Goal: Information Seeking & Learning: Check status

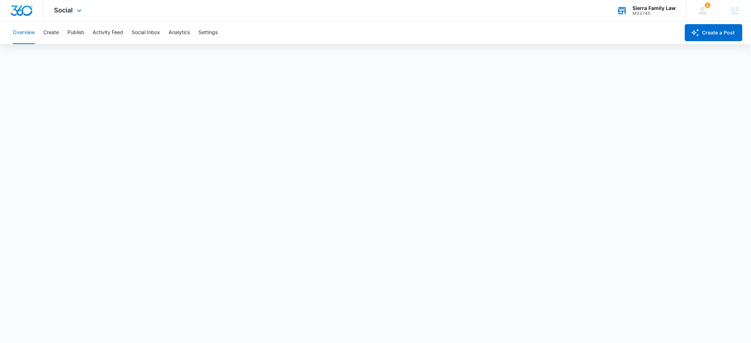
click at [656, 12] on div "M33745" at bounding box center [654, 13] width 43 height 5
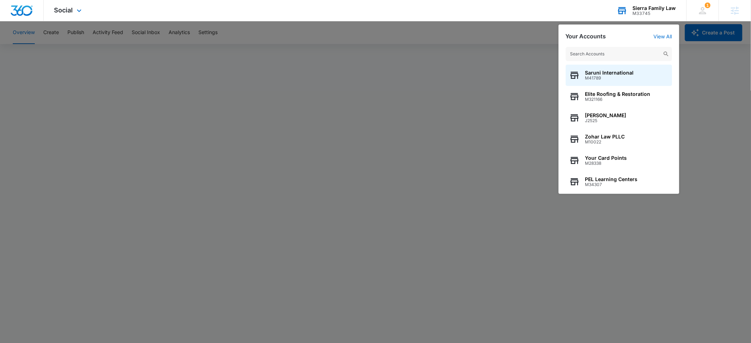
click at [602, 54] on input "text" at bounding box center [619, 54] width 106 height 14
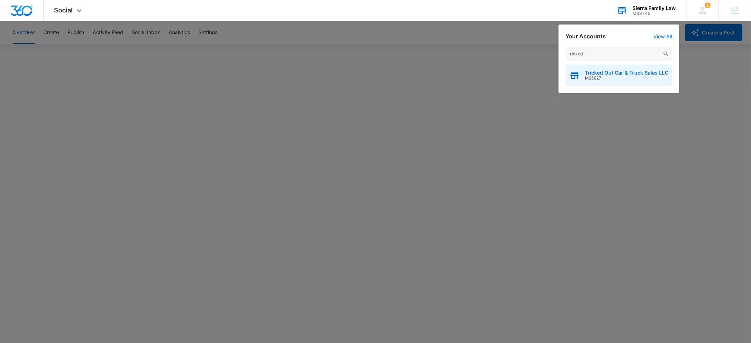
type input "ricked"
click at [597, 73] on span "Tricked Out Car & Truck Sales LLC" at bounding box center [626, 73] width 83 height 6
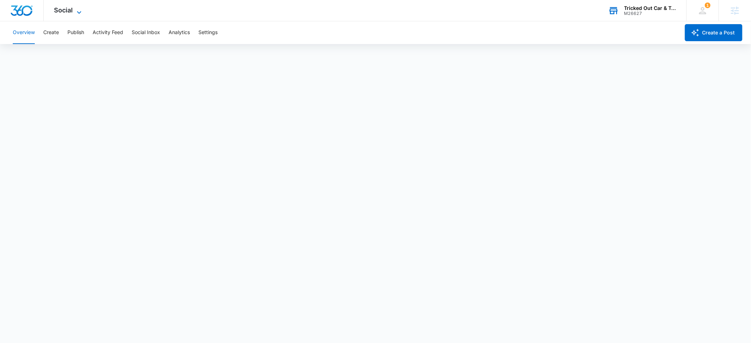
click at [66, 11] on span "Social" at bounding box center [63, 9] width 19 height 7
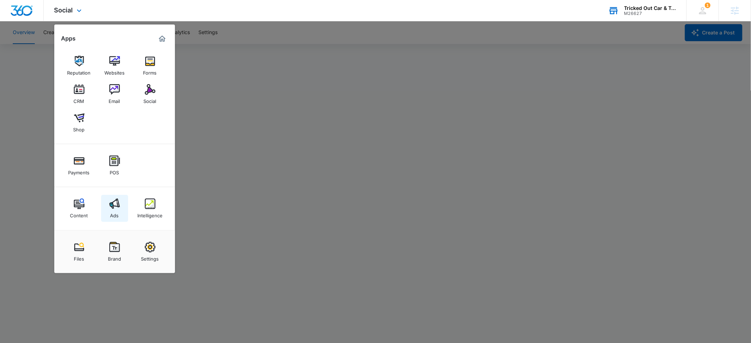
click at [114, 208] on img at bounding box center [114, 203] width 11 height 11
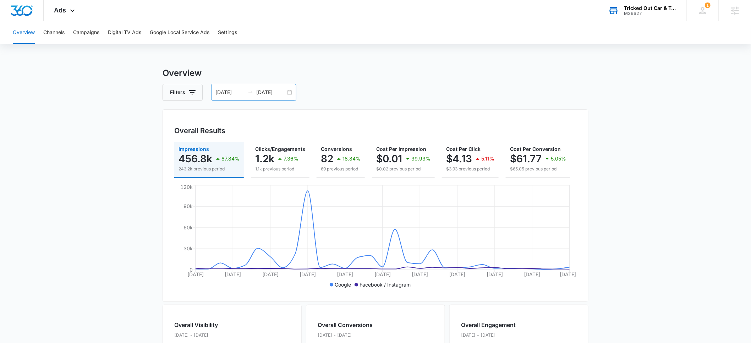
click at [227, 93] on input "[DATE]" at bounding box center [229, 92] width 29 height 8
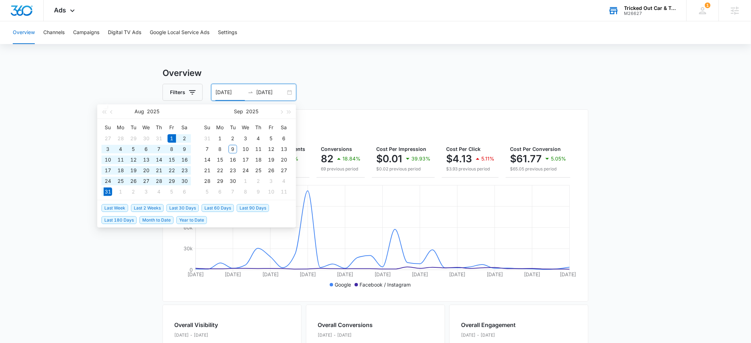
click at [127, 74] on main "Overview Filters [DATE] [DATE] Overall Results Impressions 456.8k 87.84% 243.2k…" at bounding box center [375, 322] width 751 height 510
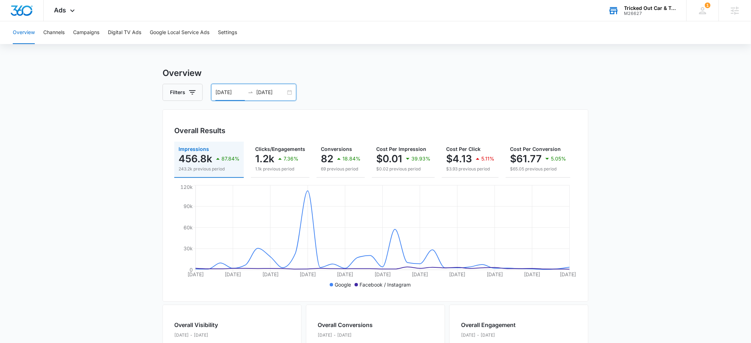
click at [226, 95] on input "[DATE]" at bounding box center [229, 92] width 29 height 8
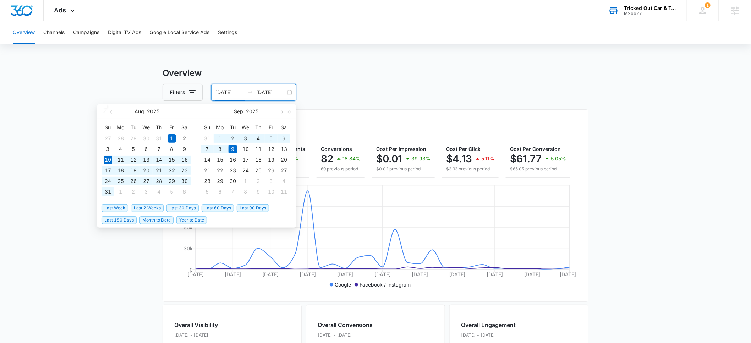
click at [187, 209] on span "Last 30 Days" at bounding box center [182, 208] width 32 height 8
type input "[DATE]"
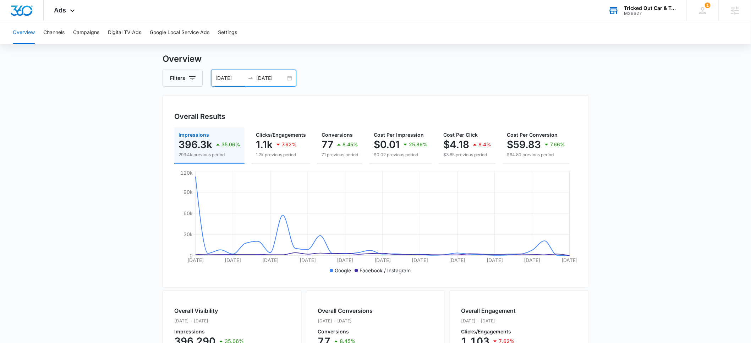
scroll to position [15, 0]
click at [221, 80] on input "[DATE]" at bounding box center [229, 78] width 29 height 8
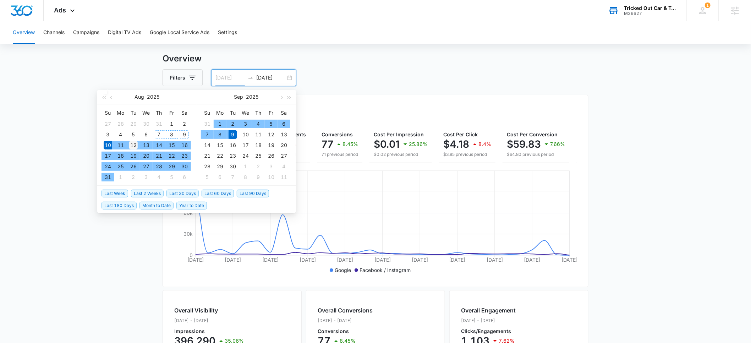
type input "[DATE]"
click at [135, 145] on div "12" at bounding box center [133, 145] width 9 height 9
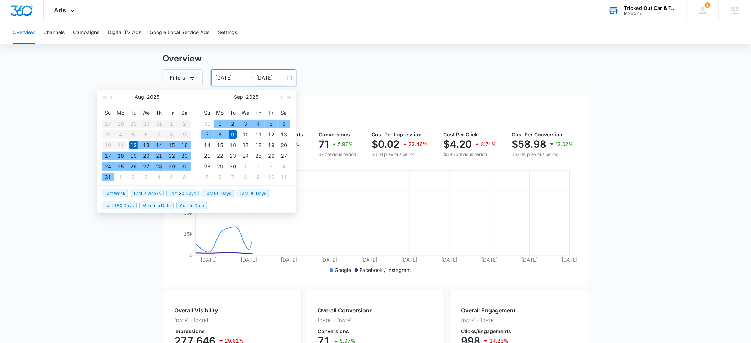
type input "[DATE]"
